Goal: Check status: Check status

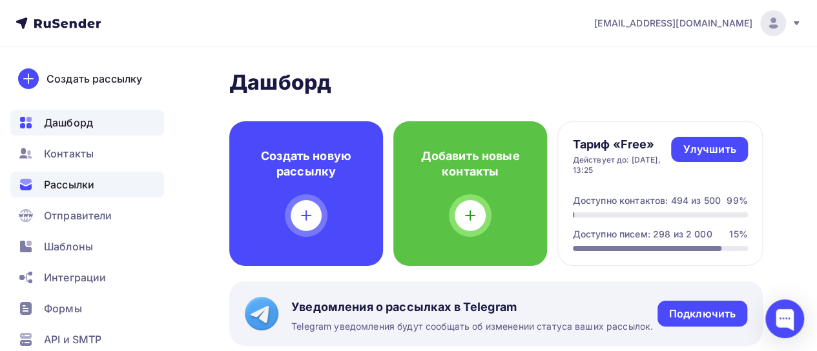
click at [83, 190] on span "Рассылки" at bounding box center [69, 184] width 50 height 15
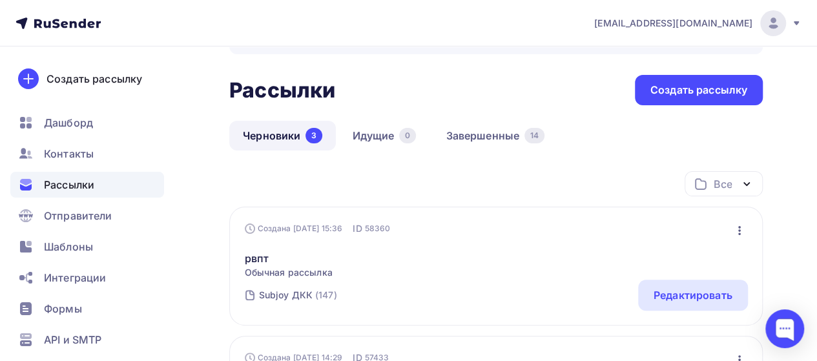
scroll to position [65, 0]
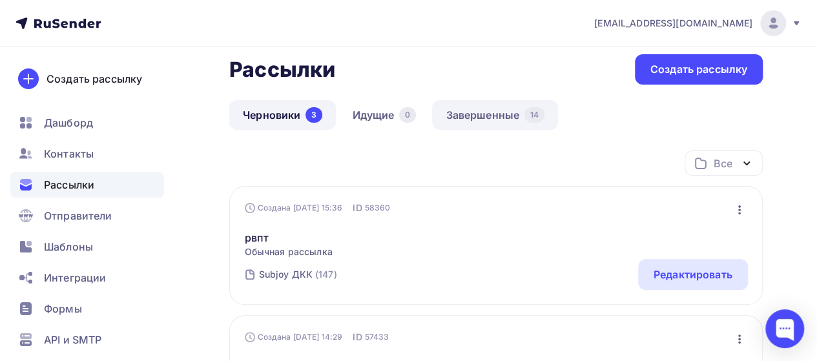
click at [481, 113] on link "Завершенные 14" at bounding box center [495, 115] width 126 height 30
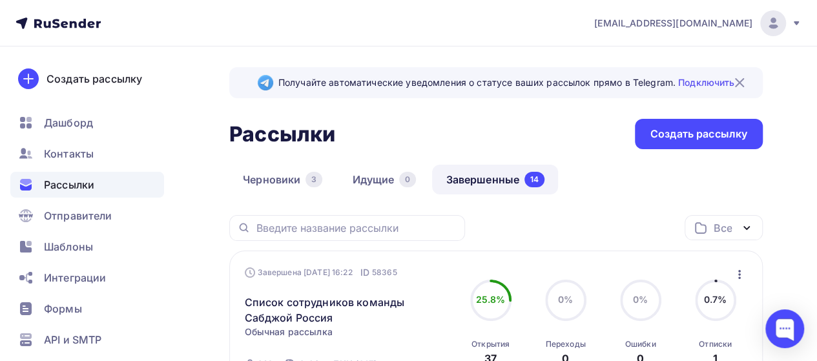
click at [740, 79] on img at bounding box center [739, 82] width 15 height 15
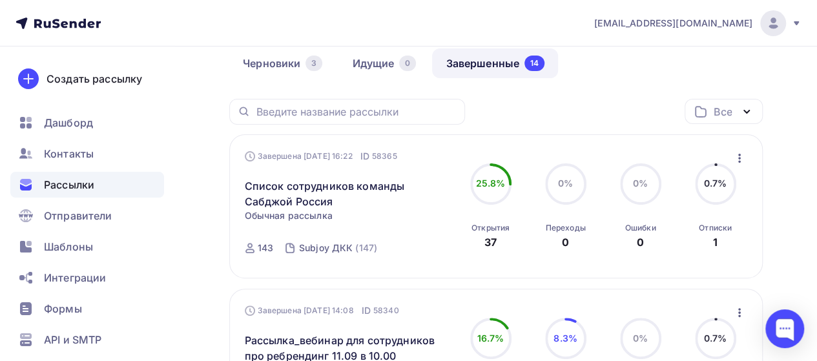
scroll to position [65, 0]
click at [354, 188] on link "Список сотрудников команды Сабджой Россия" at bounding box center [349, 193] width 209 height 31
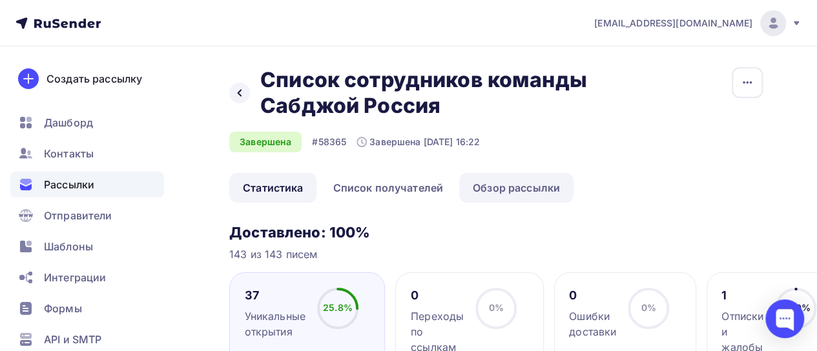
click at [491, 186] on link "Обзор рассылки" at bounding box center [516, 188] width 114 height 30
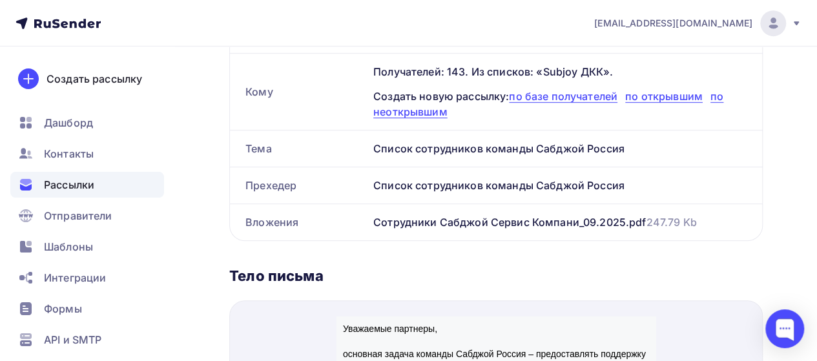
scroll to position [297, 0]
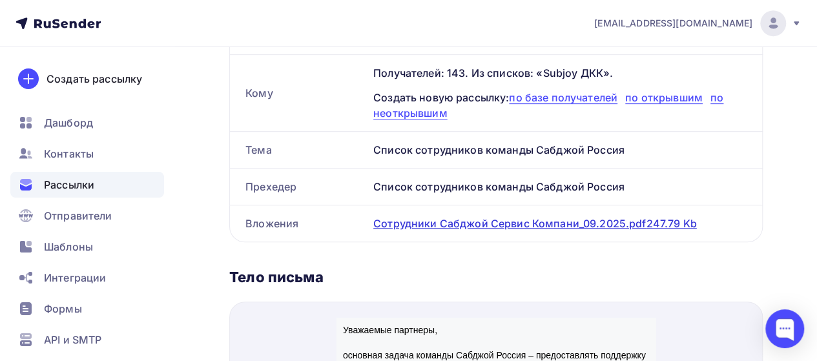
click at [656, 223] on span "247.79 Kb" at bounding box center [671, 223] width 50 height 13
